Goal: Information Seeking & Learning: Learn about a topic

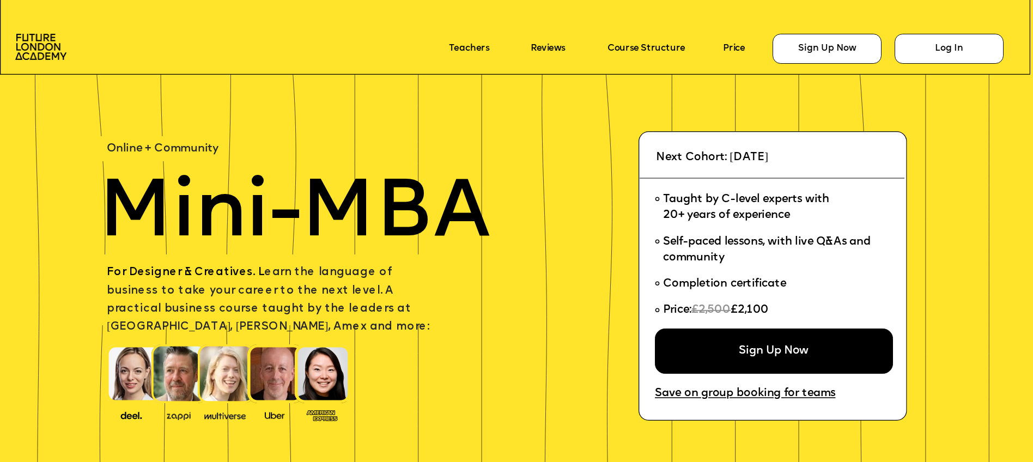
scroll to position [39, 0]
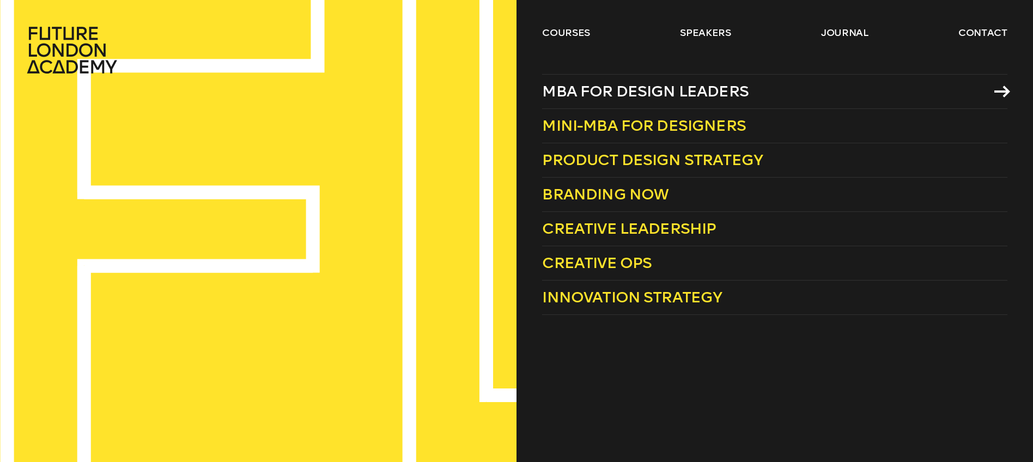
click at [636, 94] on span "MBA for Design Leaders" at bounding box center [645, 91] width 206 height 18
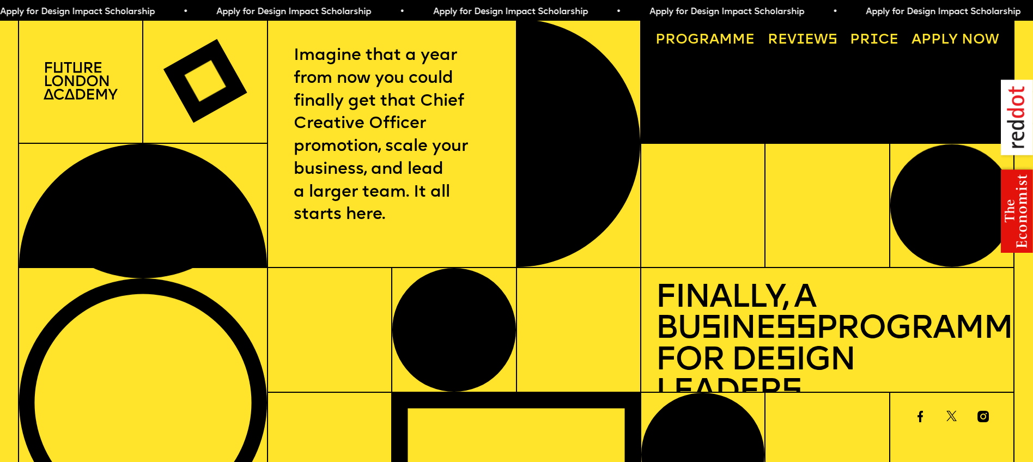
click at [863, 42] on link "Price" at bounding box center [874, 40] width 63 height 28
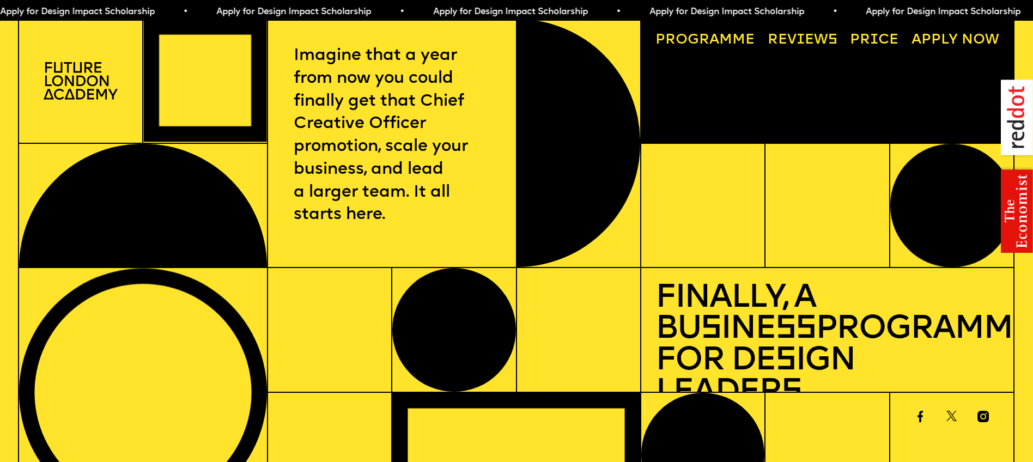
click at [53, 93] on img at bounding box center [81, 81] width 75 height 38
click at [64, 86] on img at bounding box center [81, 81] width 75 height 38
click at [96, 100] on div at bounding box center [81, 81] width 124 height 125
